Goal: Task Accomplishment & Management: Use online tool/utility

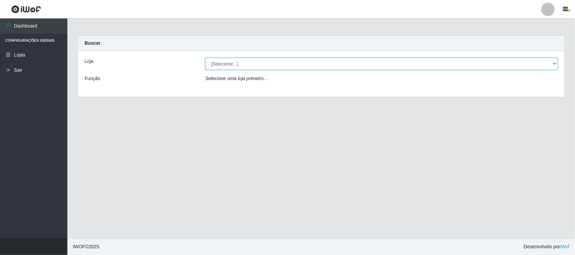
click at [241, 66] on select "[Selecione...] Hiper Queiroz - [GEOGRAPHIC_DATA][PERSON_NAME]" at bounding box center [381, 64] width 352 height 12
select select "515"
click at [205, 58] on select "[Selecione...] Hiper Queiroz - [GEOGRAPHIC_DATA][PERSON_NAME]" at bounding box center [381, 64] width 352 height 12
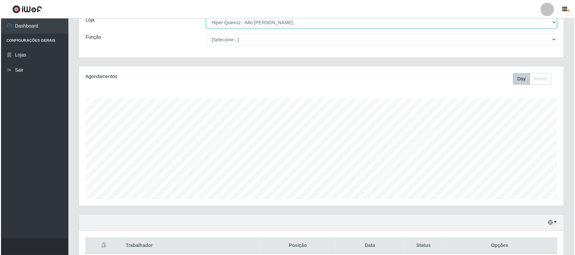
scroll to position [103, 0]
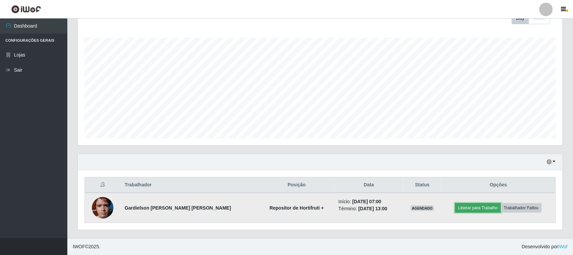
click at [466, 207] on button "Liberar para Trabalho" at bounding box center [477, 207] width 45 height 9
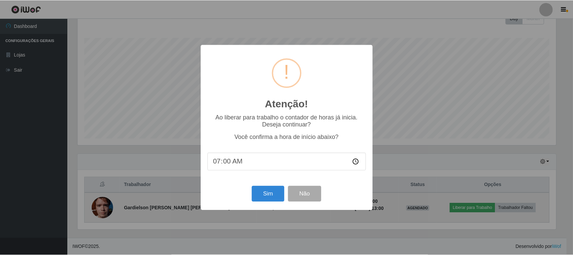
scroll to position [140, 480]
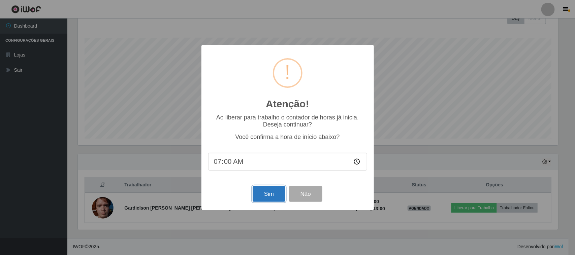
click at [269, 195] on button "Sim" at bounding box center [268, 194] width 33 height 16
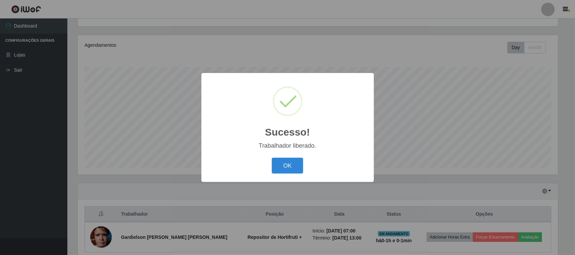
click at [272, 158] on button "OK" at bounding box center [287, 166] width 31 height 16
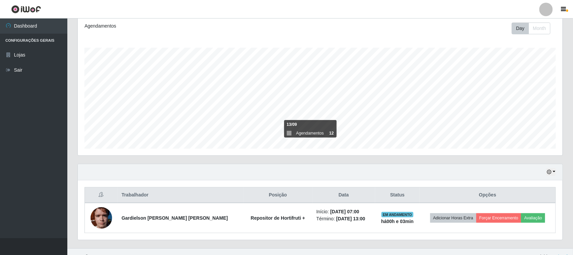
scroll to position [103, 0]
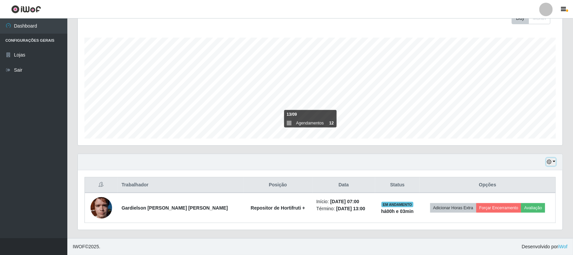
click at [548, 159] on button "button" at bounding box center [550, 162] width 9 height 8
click at [521, 120] on button "3 dias" at bounding box center [528, 122] width 53 height 14
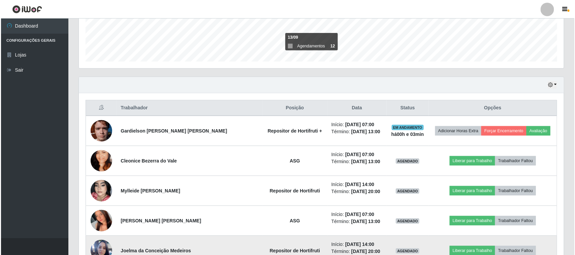
scroll to position [283, 0]
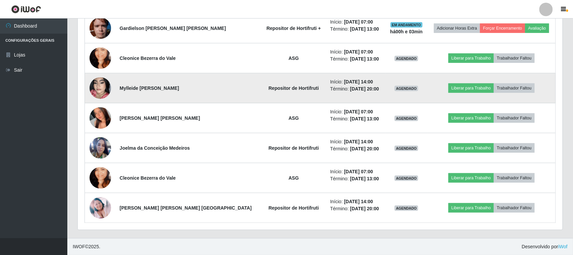
click at [98, 89] on img at bounding box center [101, 88] width 22 height 38
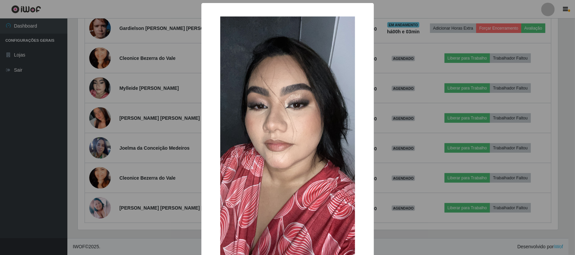
click at [208, 126] on div "×" at bounding box center [287, 136] width 159 height 253
click at [129, 96] on div "× OK Cancel" at bounding box center [287, 127] width 575 height 255
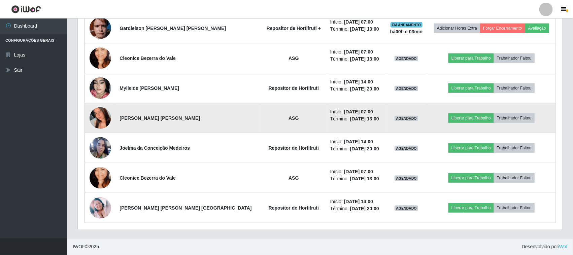
scroll to position [140, 485]
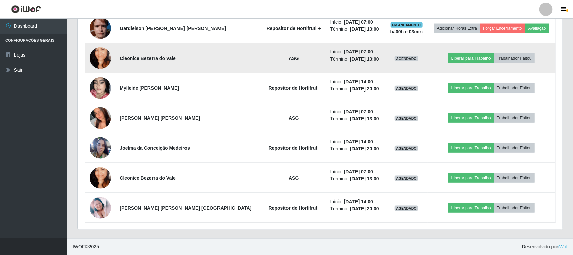
click at [97, 58] on img at bounding box center [101, 58] width 22 height 38
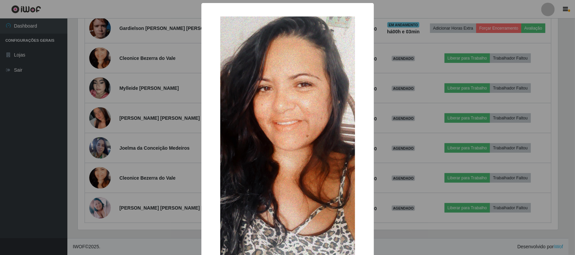
click at [117, 94] on div "× OK Cancel" at bounding box center [287, 127] width 575 height 255
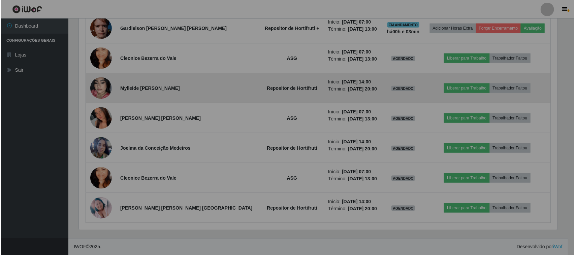
scroll to position [140, 485]
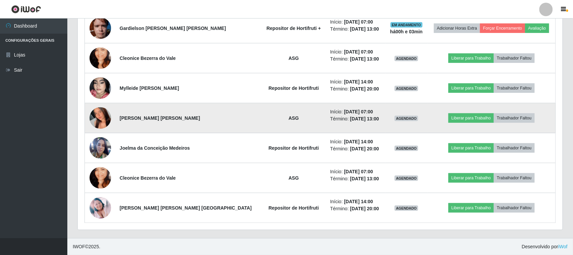
click at [97, 125] on img at bounding box center [101, 118] width 22 height 48
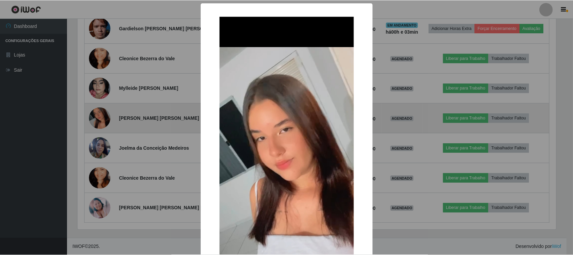
scroll to position [140, 480]
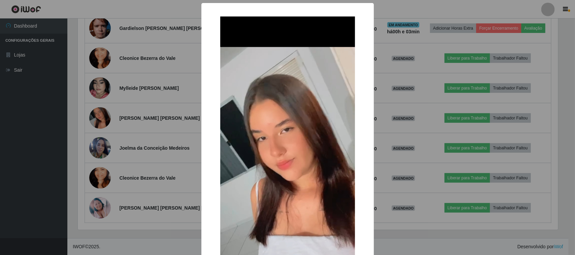
click at [160, 89] on div "× OK Cancel" at bounding box center [287, 127] width 575 height 255
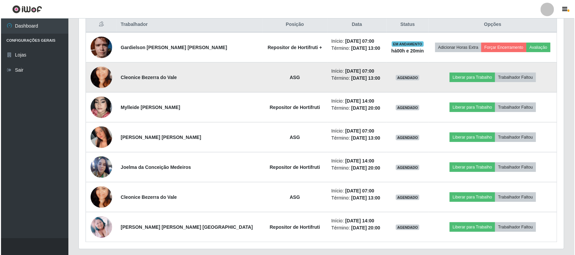
scroll to position [283, 0]
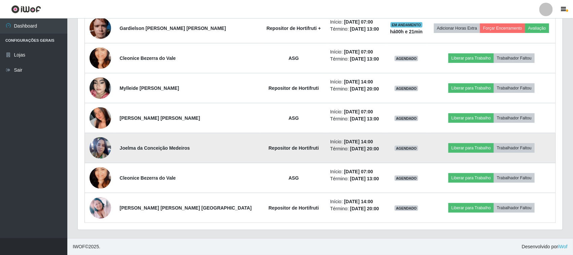
click at [100, 151] on img at bounding box center [101, 148] width 22 height 29
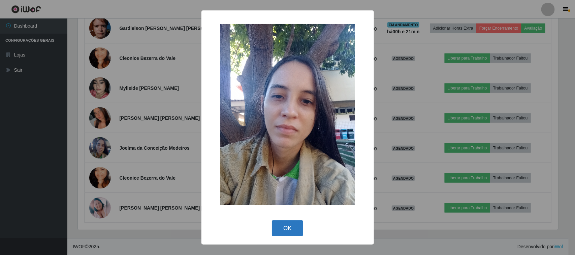
click at [276, 226] on button "OK" at bounding box center [287, 228] width 31 height 16
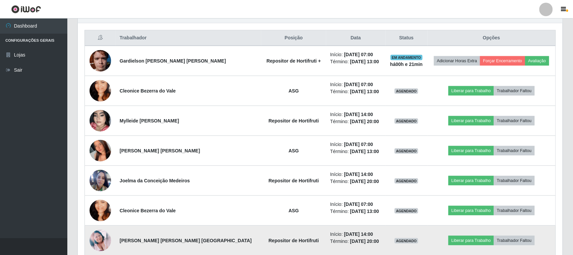
scroll to position [199, 0]
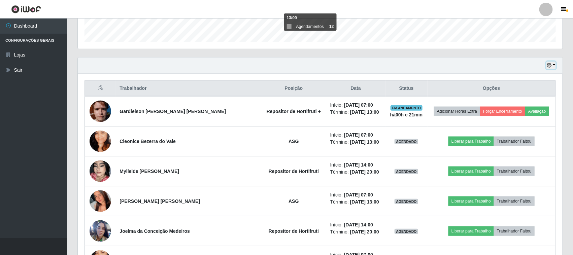
click at [554, 67] on button "button" at bounding box center [550, 66] width 9 height 8
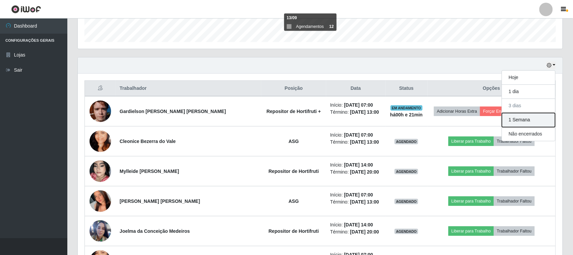
click at [522, 121] on button "1 Semana" at bounding box center [528, 120] width 53 height 14
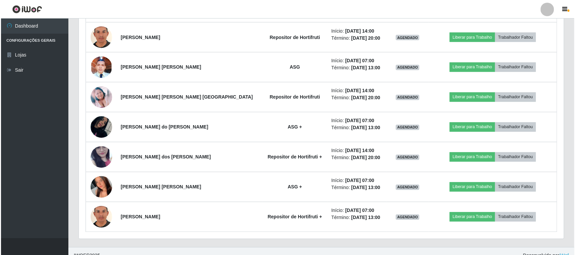
scroll to position [523, 0]
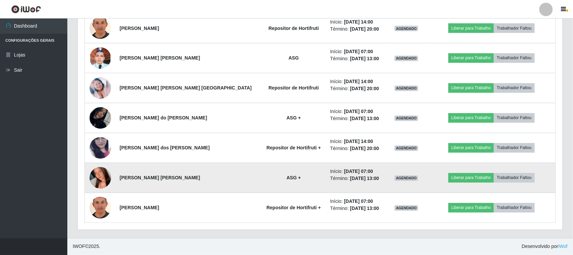
click at [100, 174] on img at bounding box center [101, 178] width 22 height 48
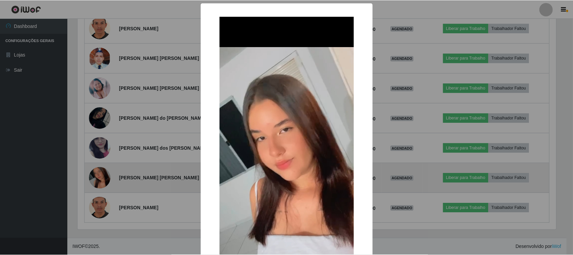
scroll to position [140, 480]
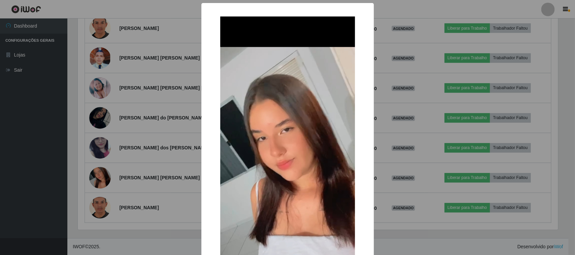
click at [190, 145] on div "× OK Cancel" at bounding box center [287, 127] width 575 height 255
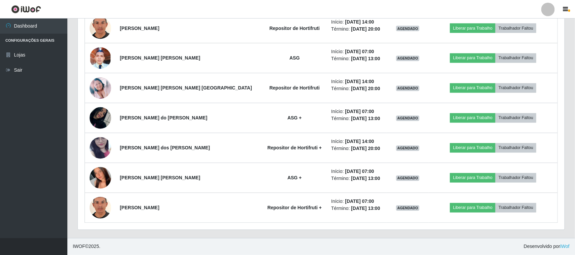
scroll to position [140, 485]
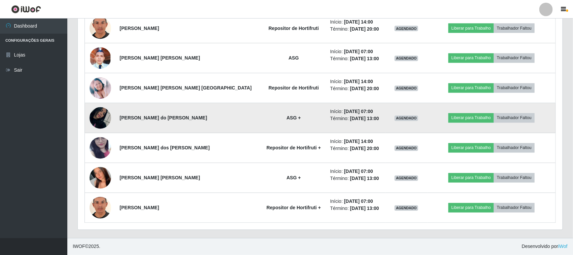
click at [104, 118] on img at bounding box center [101, 118] width 22 height 38
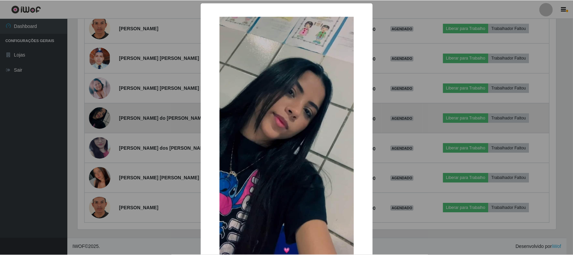
scroll to position [140, 480]
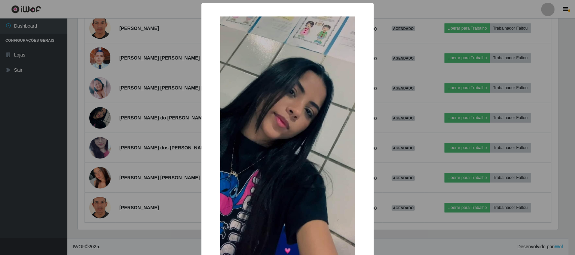
click at [179, 145] on div "× OK Cancel" at bounding box center [287, 127] width 575 height 255
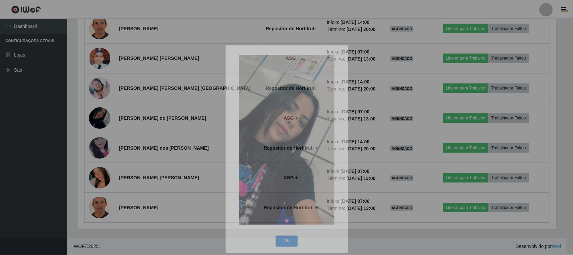
scroll to position [140, 485]
